Goal: Task Accomplishment & Management: Complete application form

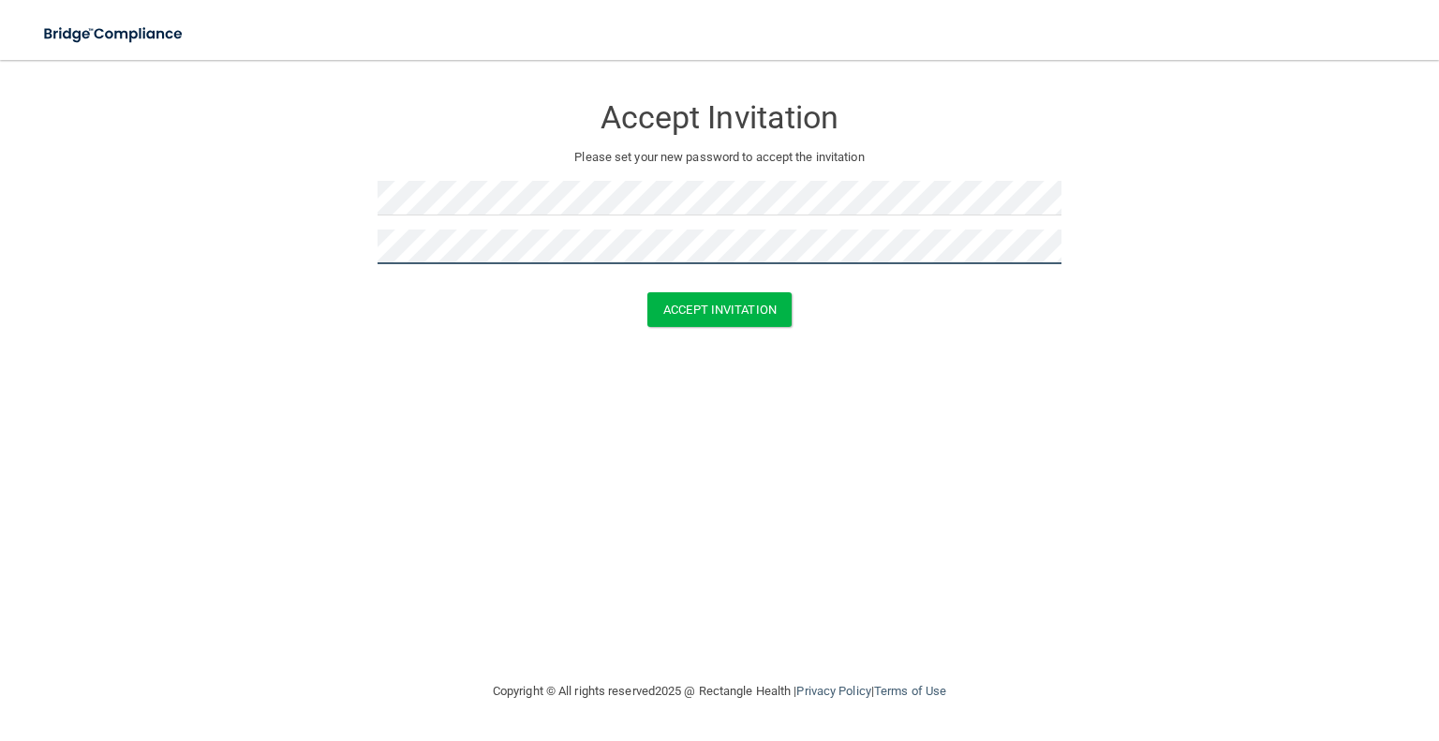
click at [647, 292] on button "Accept Invitation" at bounding box center [719, 309] width 144 height 35
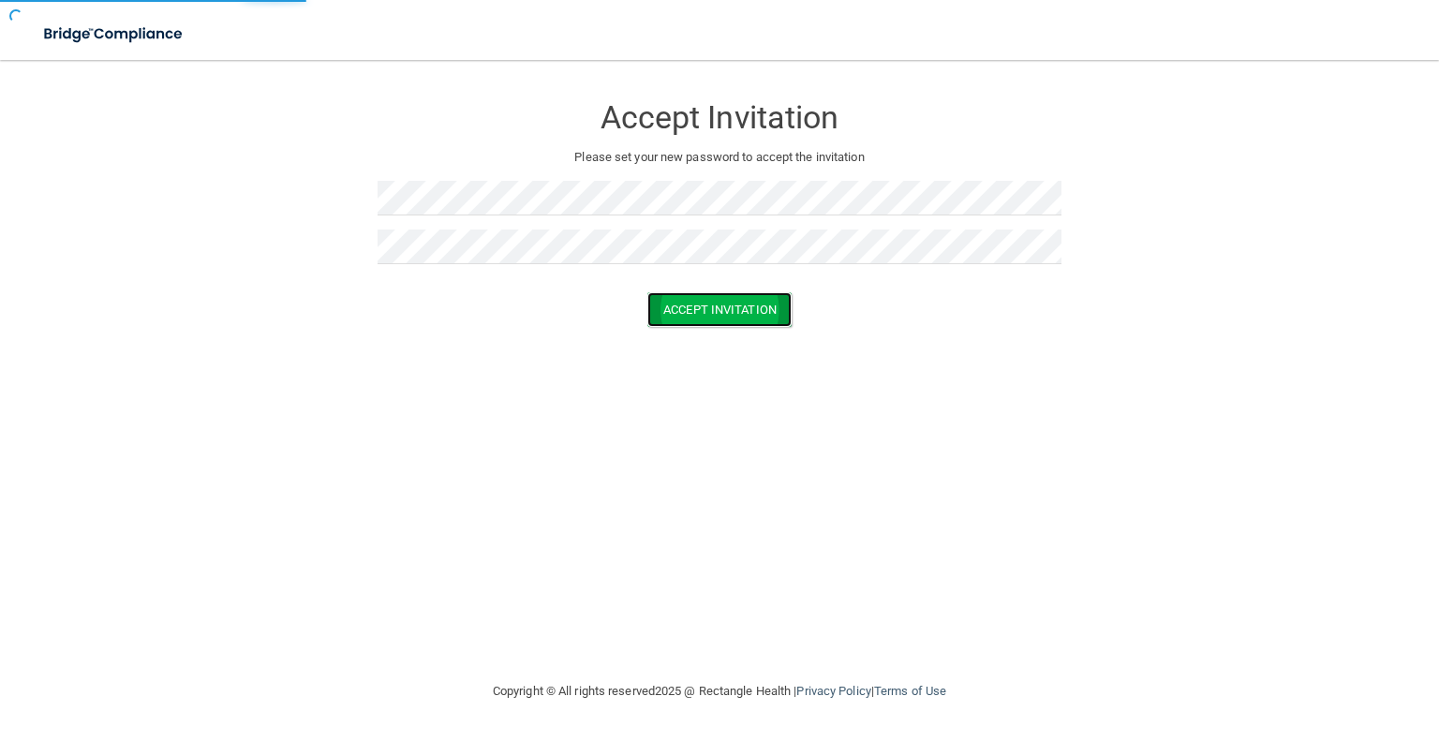
click at [719, 310] on button "Accept Invitation" at bounding box center [719, 309] width 144 height 35
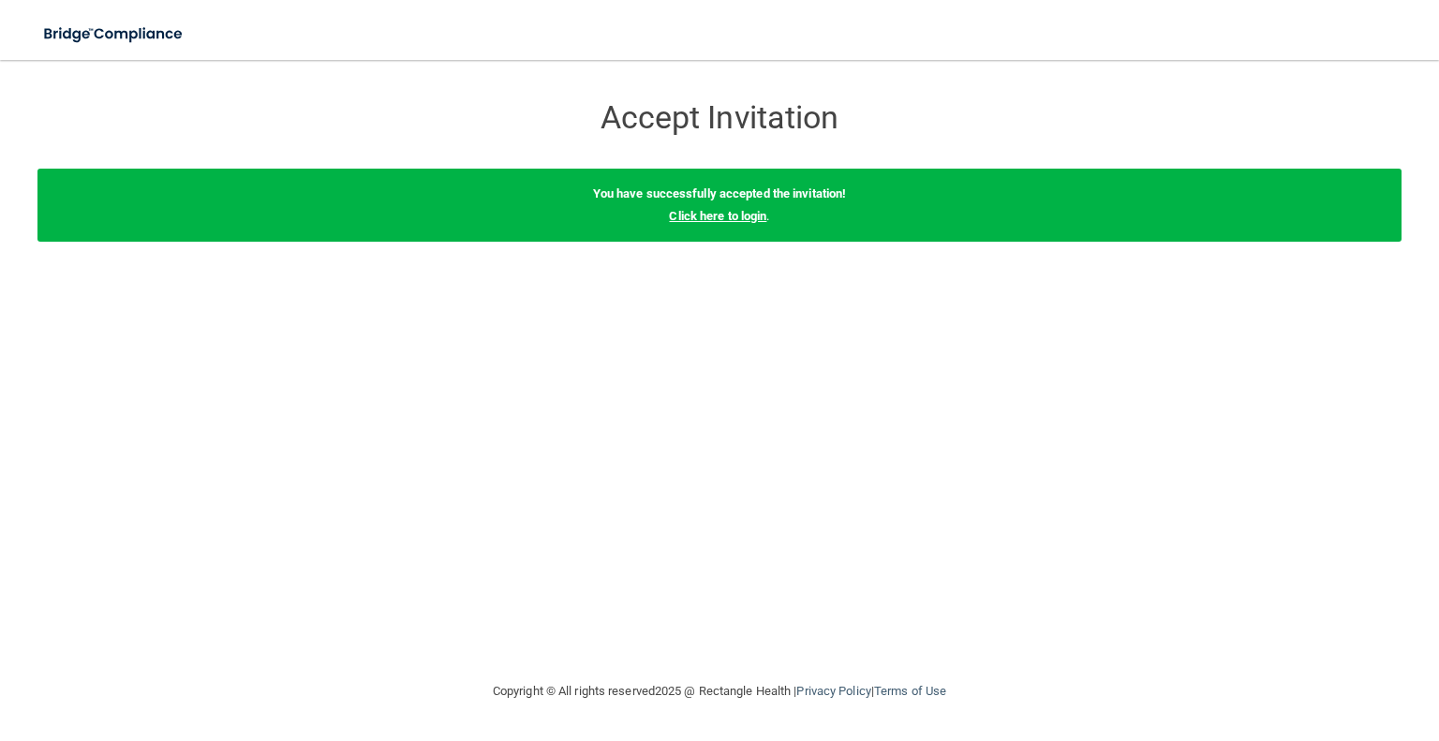
click at [755, 213] on link "Click here to login" at bounding box center [717, 216] width 97 height 14
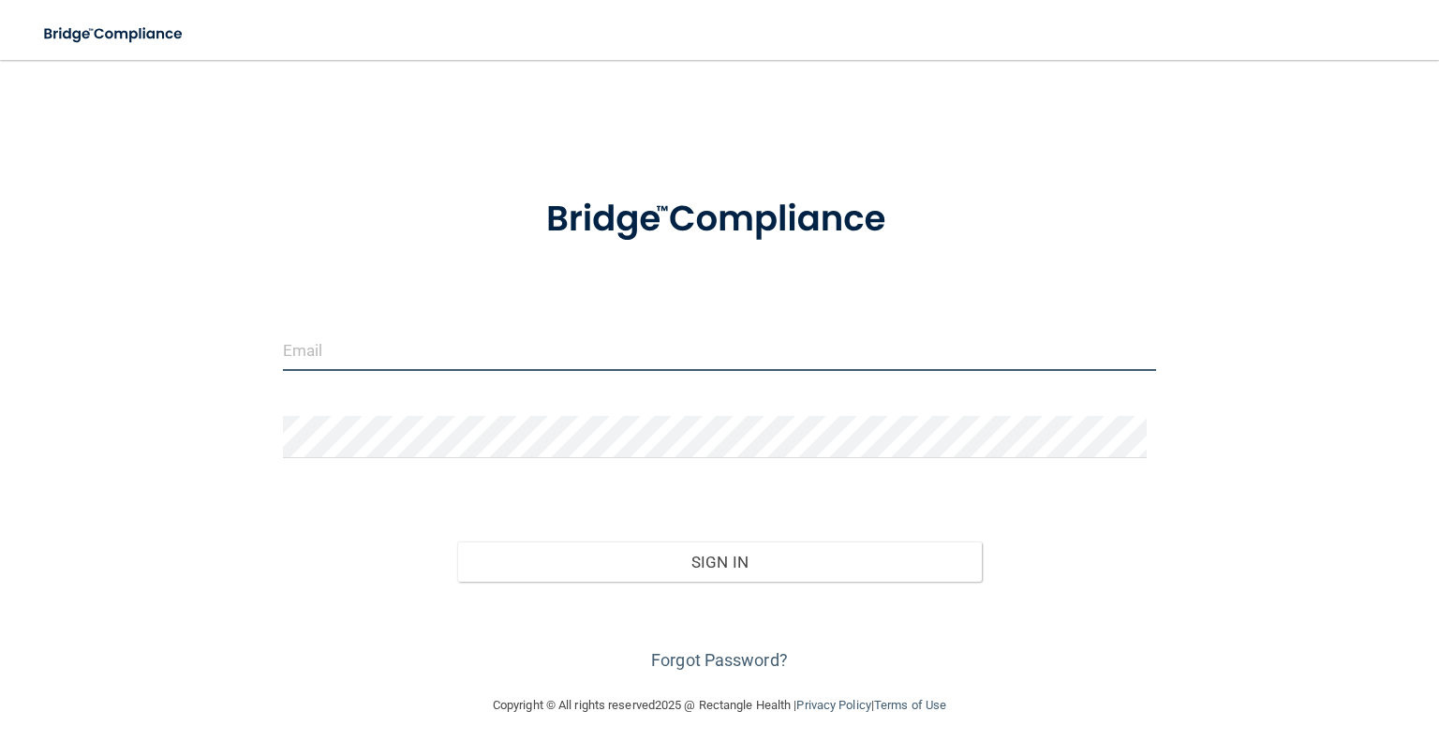
click at [456, 360] on input "email" at bounding box center [719, 350] width 873 height 42
type input "[EMAIL_ADDRESS][DOMAIN_NAME]"
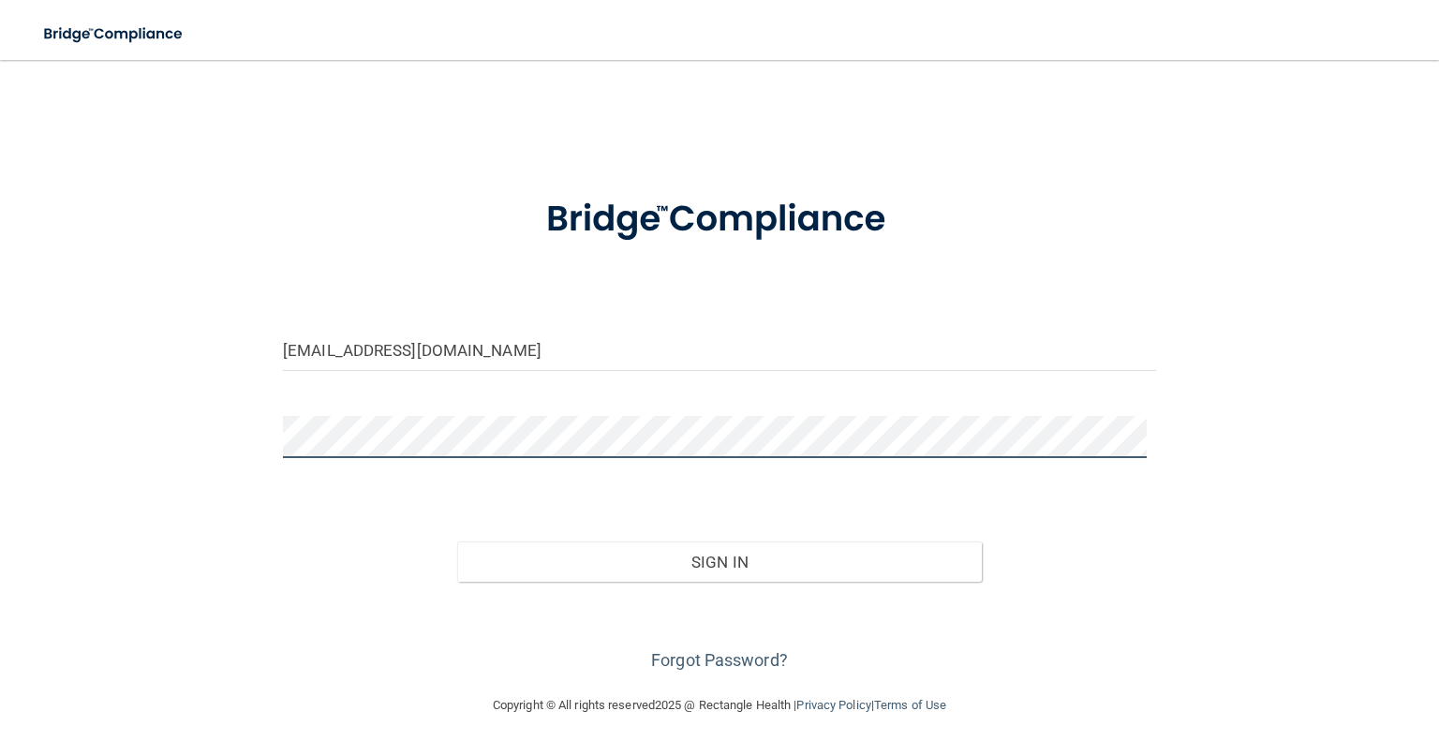
click at [457, 541] on button "Sign In" at bounding box center [719, 561] width 524 height 41
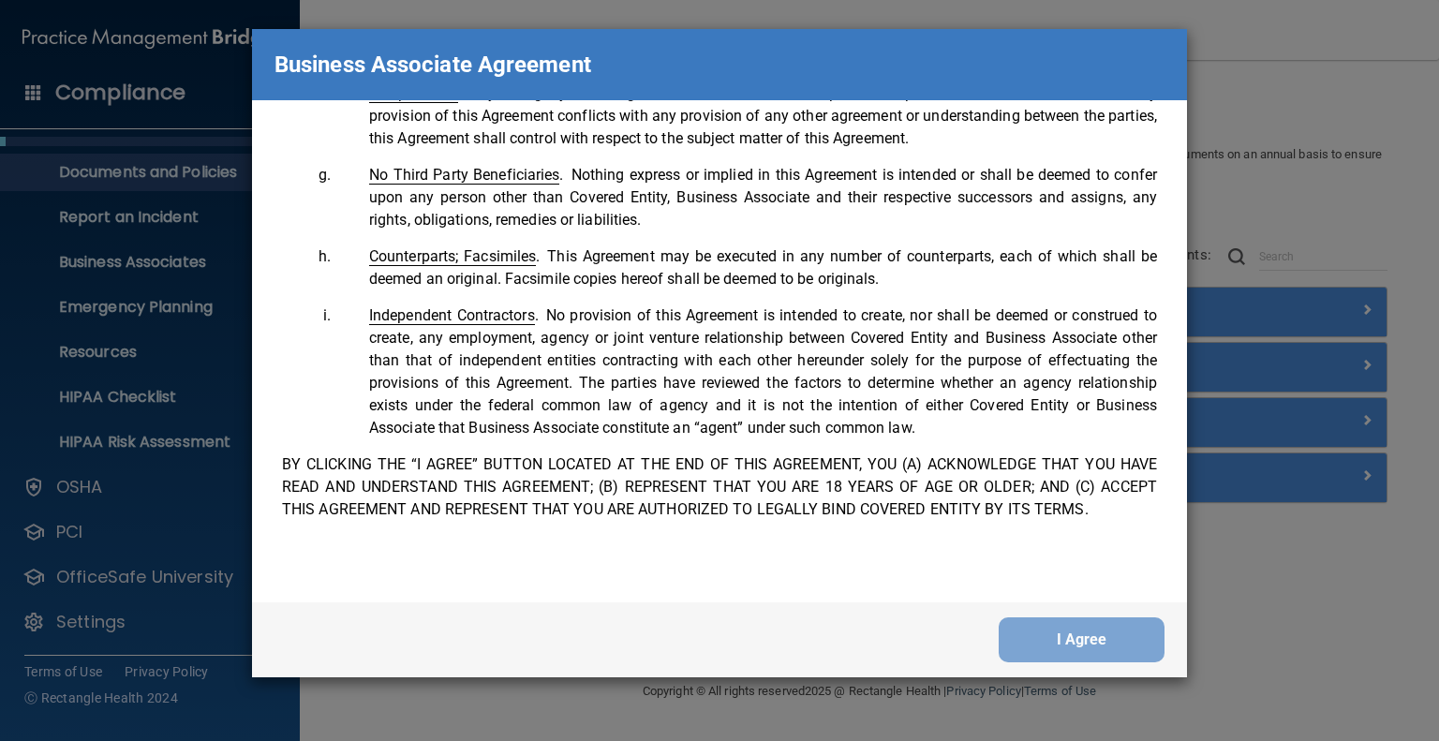
scroll to position [3819, 0]
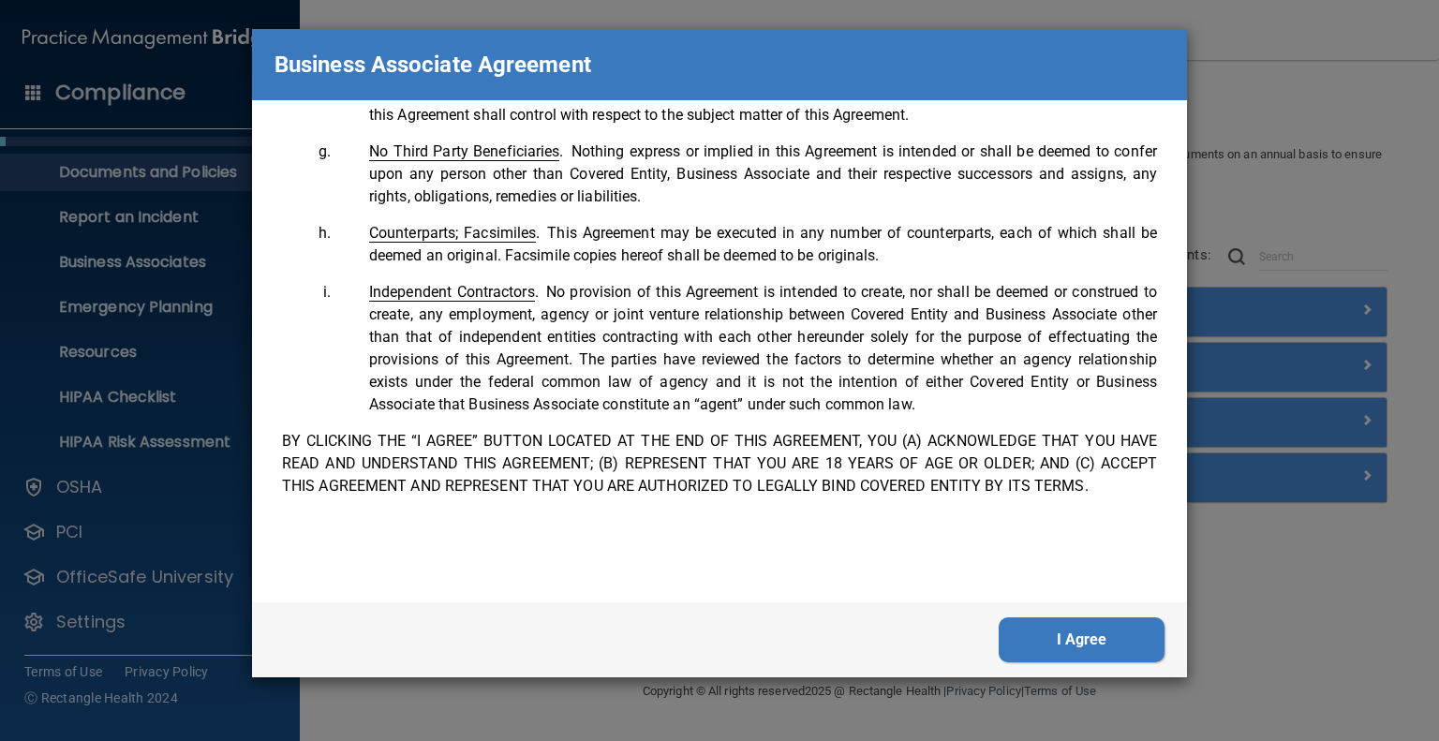
click at [1082, 640] on button "I Agree" at bounding box center [1081, 639] width 166 height 45
click at [1079, 633] on button "I Agree" at bounding box center [1081, 639] width 166 height 45
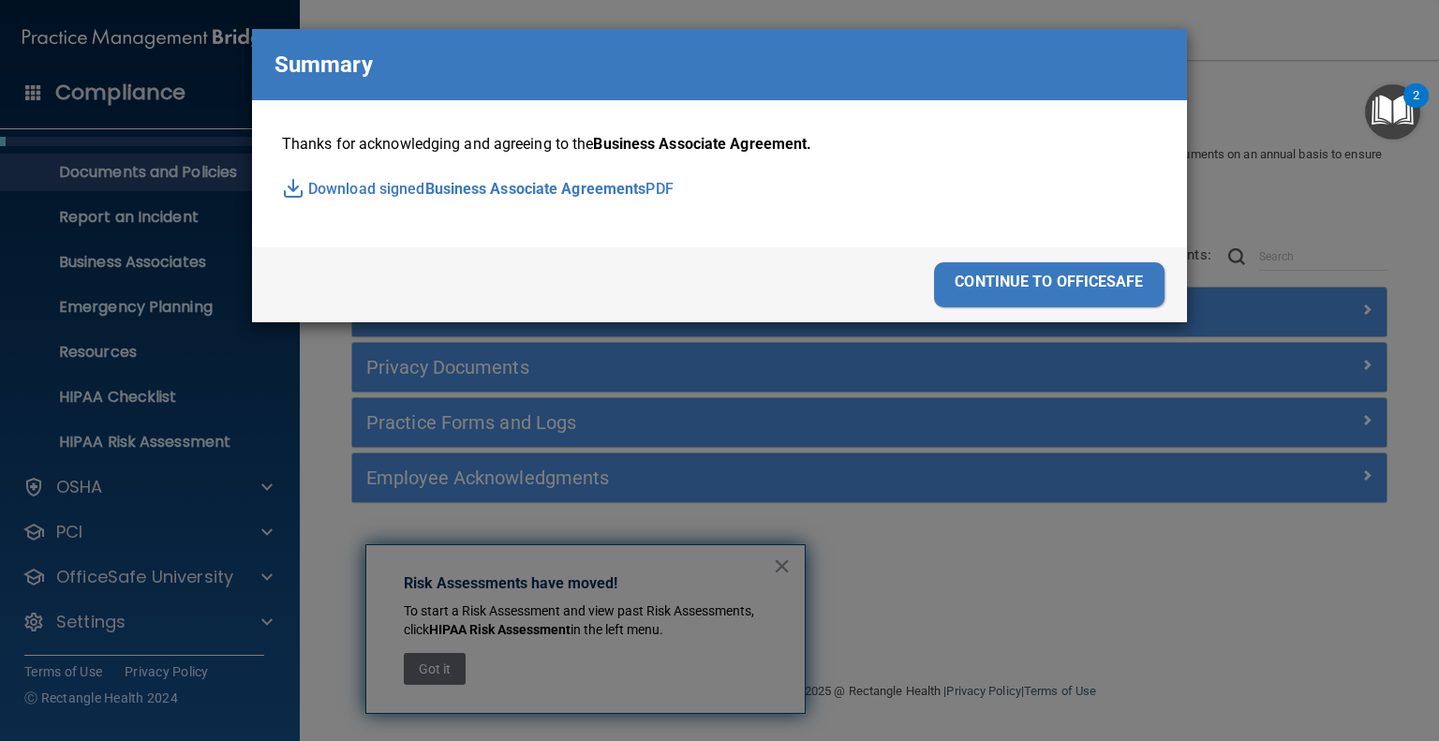
click at [1000, 278] on div "continue to officesafe" at bounding box center [1049, 284] width 230 height 45
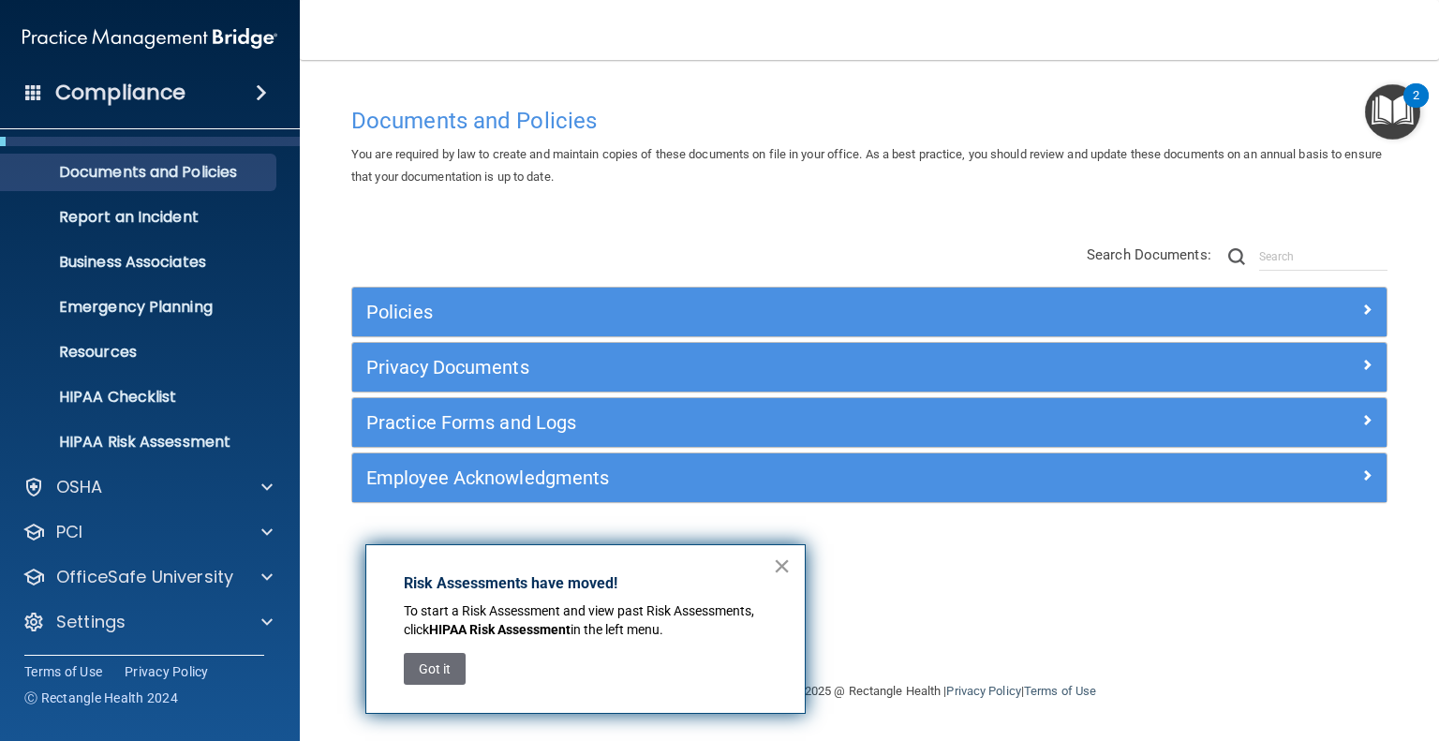
click at [789, 569] on button "×" at bounding box center [782, 566] width 18 height 30
